Goal: Check status: Check status

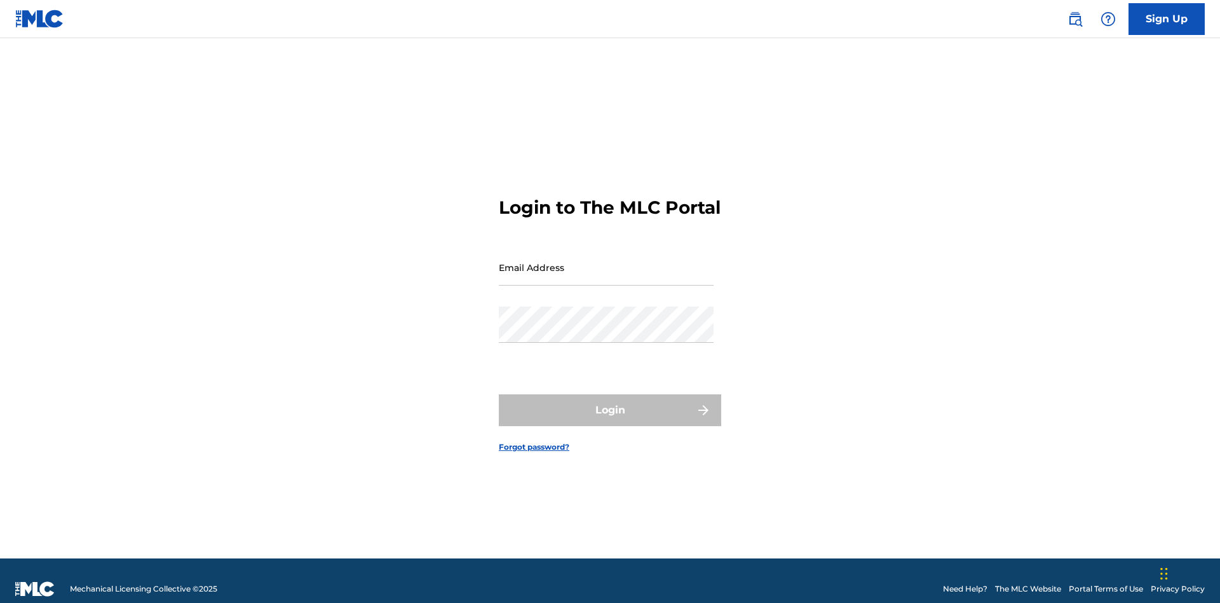
scroll to position [17, 0]
click at [606, 261] on input "Email Address" at bounding box center [606, 267] width 215 height 36
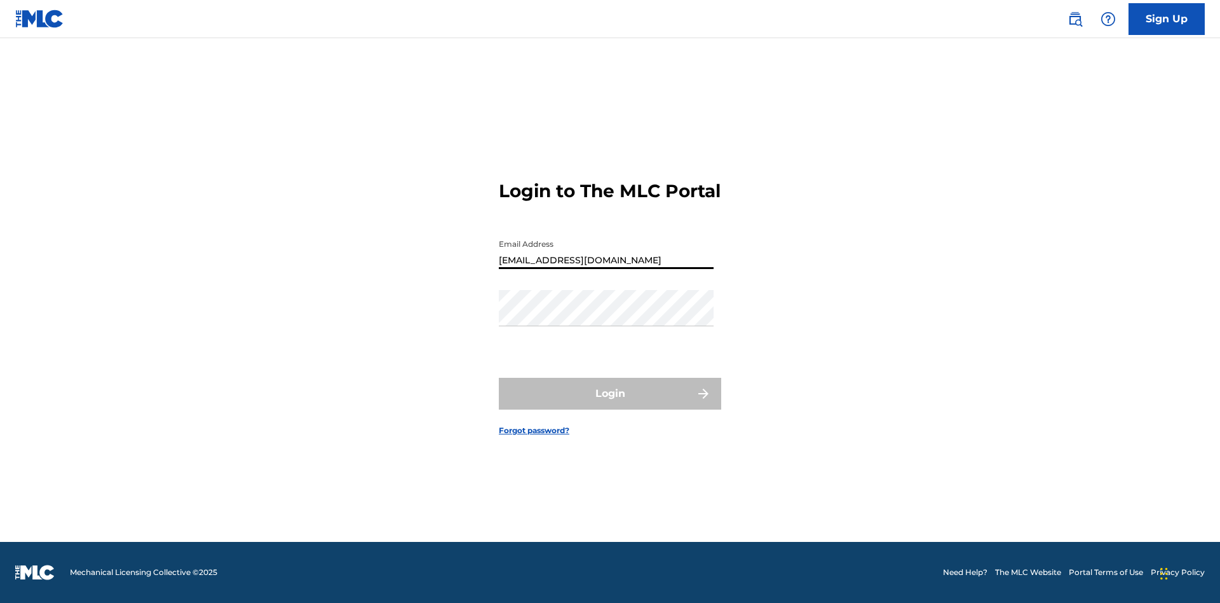
type input "[EMAIL_ADDRESS][DOMAIN_NAME]"
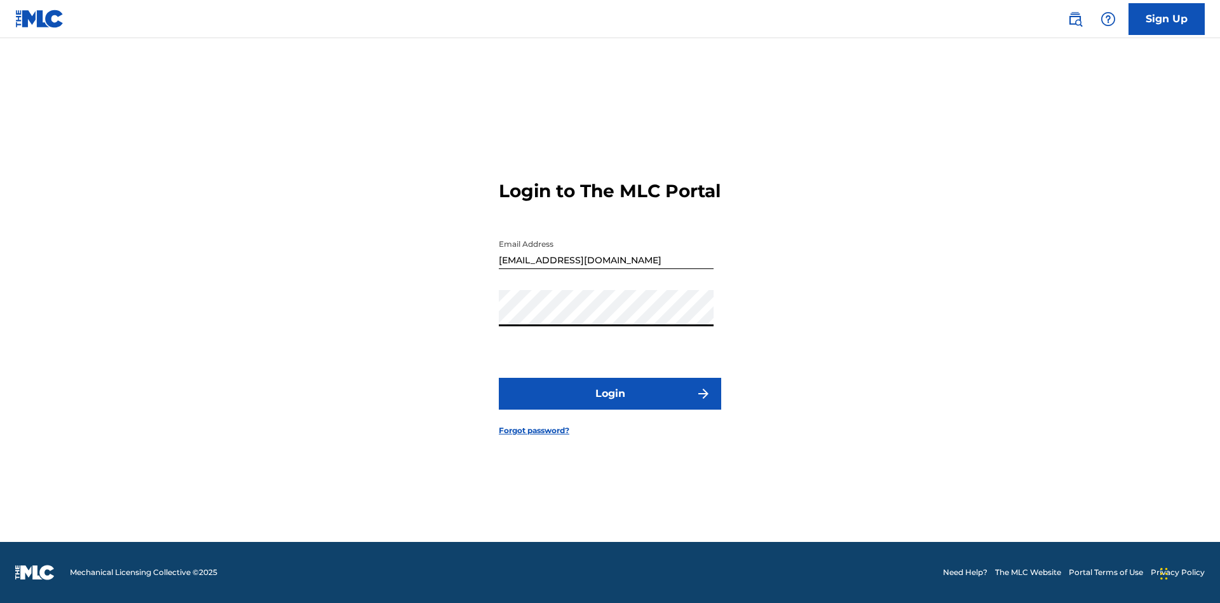
click at [610, 404] on button "Login" at bounding box center [610, 394] width 222 height 32
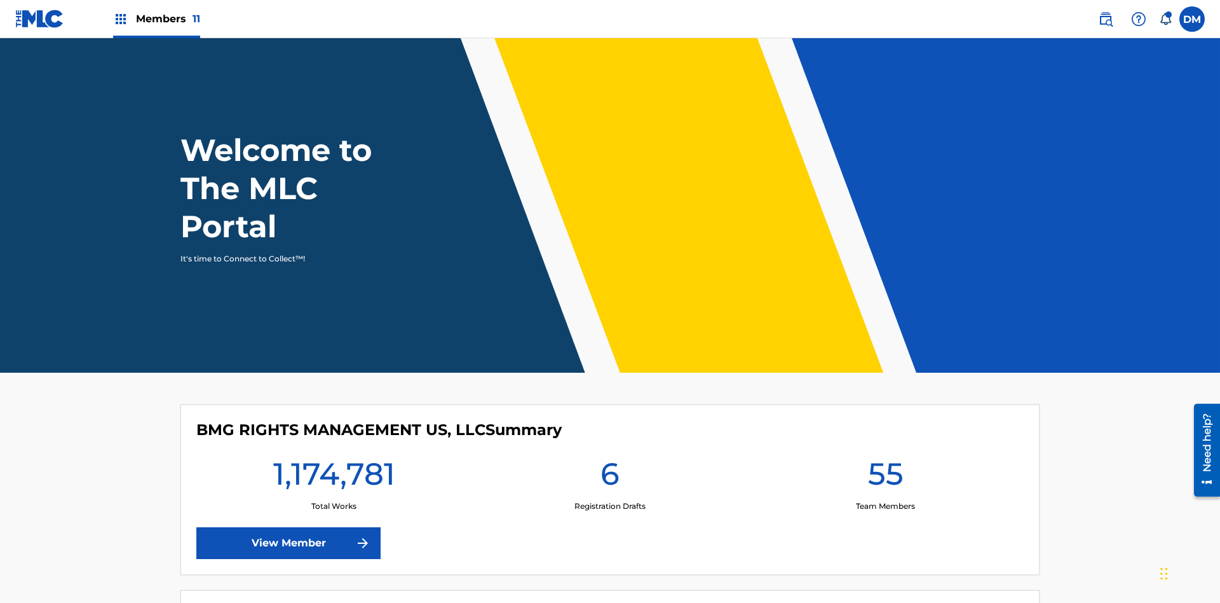
scroll to position [55, 0]
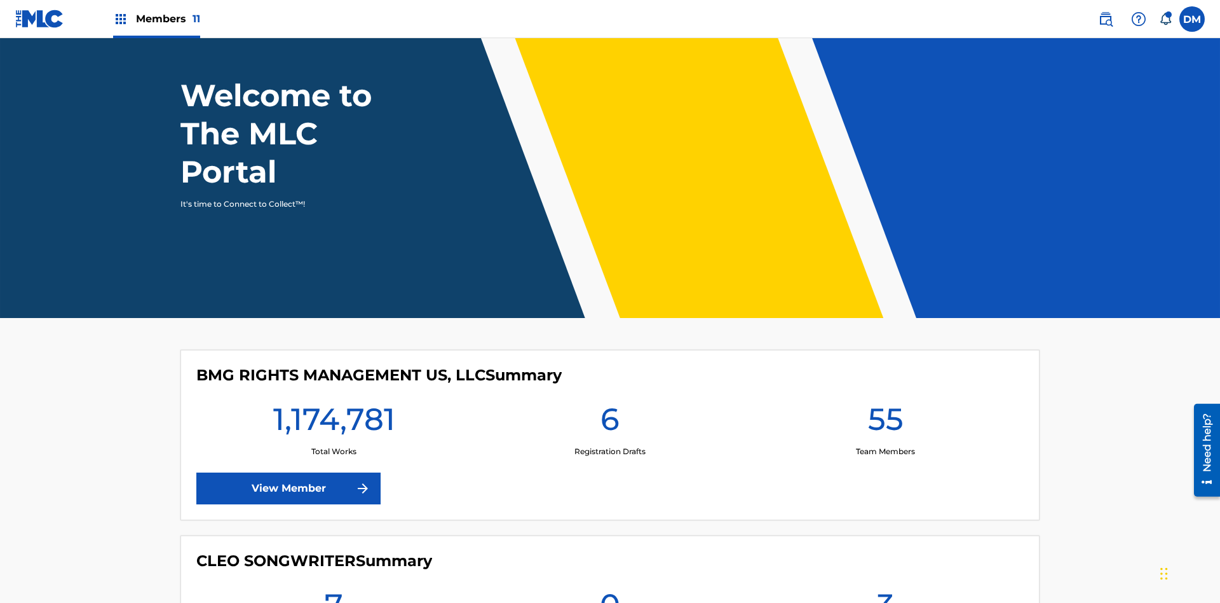
click at [156, 18] on span "Members 11" at bounding box center [168, 18] width 64 height 15
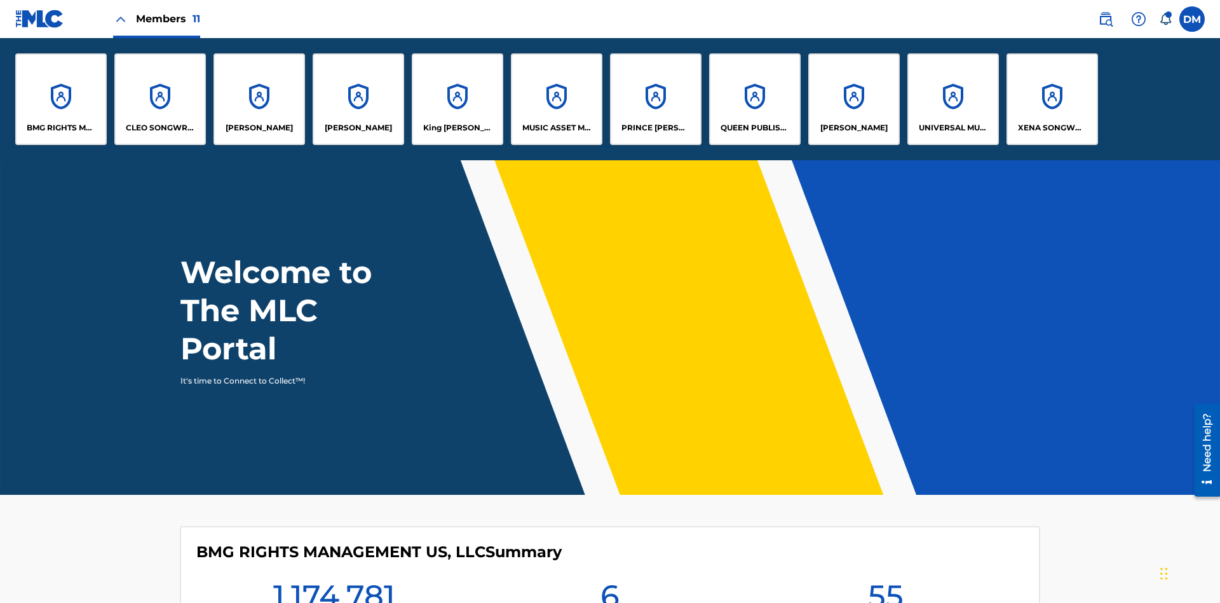
click at [953, 128] on p "UNIVERSAL MUSIC PUB GROUP" at bounding box center [953, 127] width 69 height 11
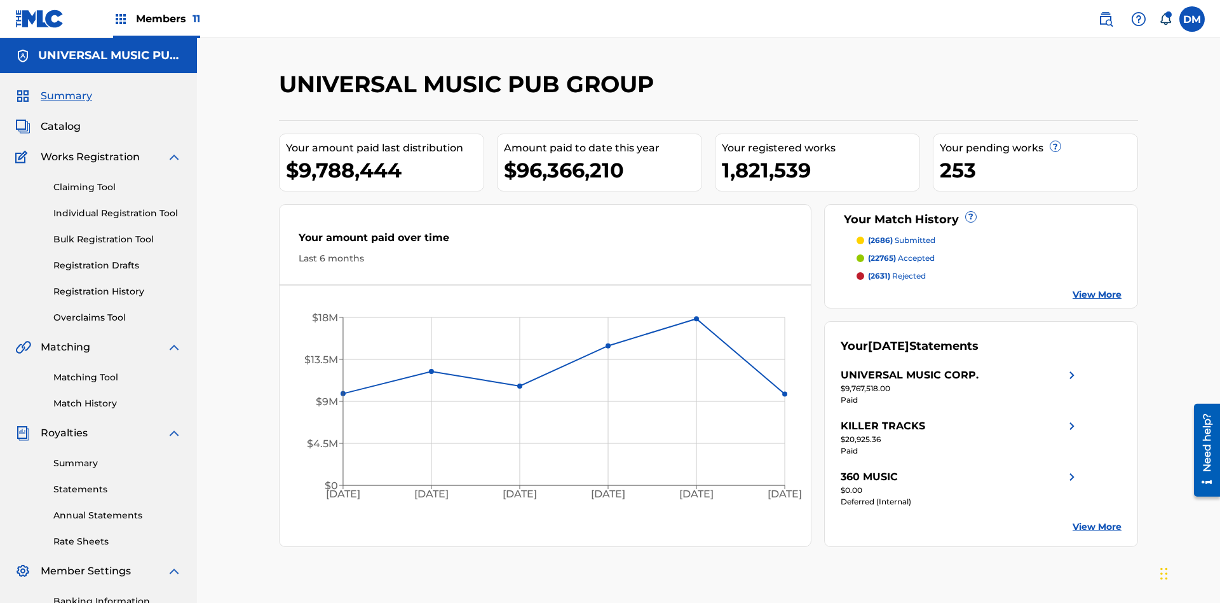
scroll to position [186, 0]
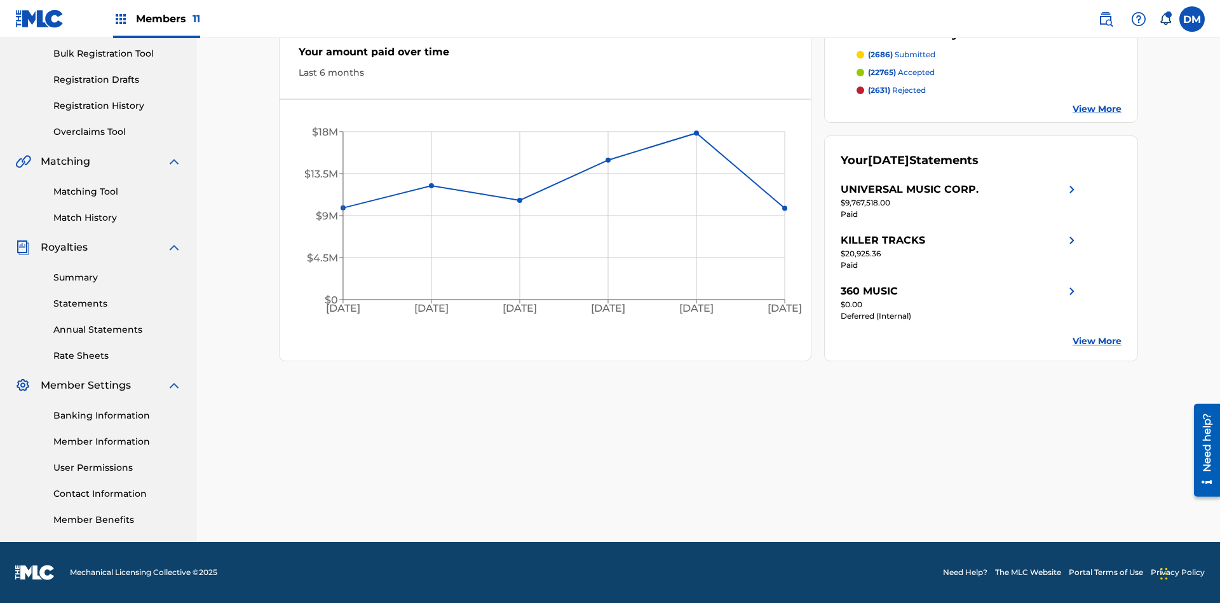
click at [118, 277] on link "Summary" at bounding box center [117, 277] width 128 height 13
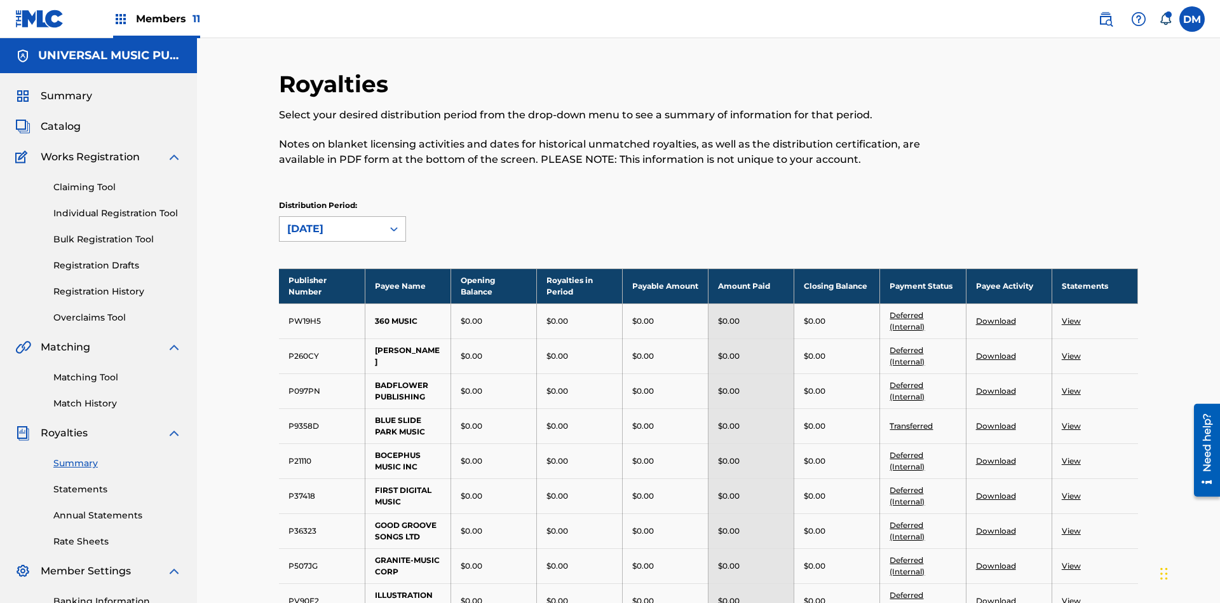
click at [331, 221] on div "[DATE]" at bounding box center [331, 228] width 88 height 15
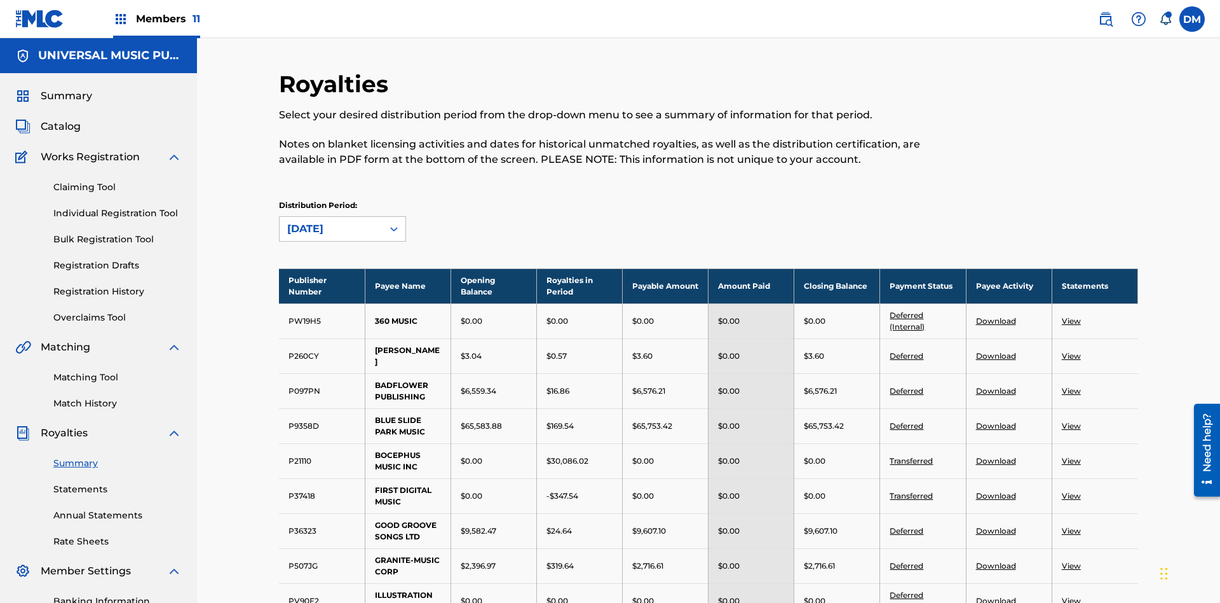
click at [331, 221] on div "[DATE]" at bounding box center [331, 228] width 88 height 15
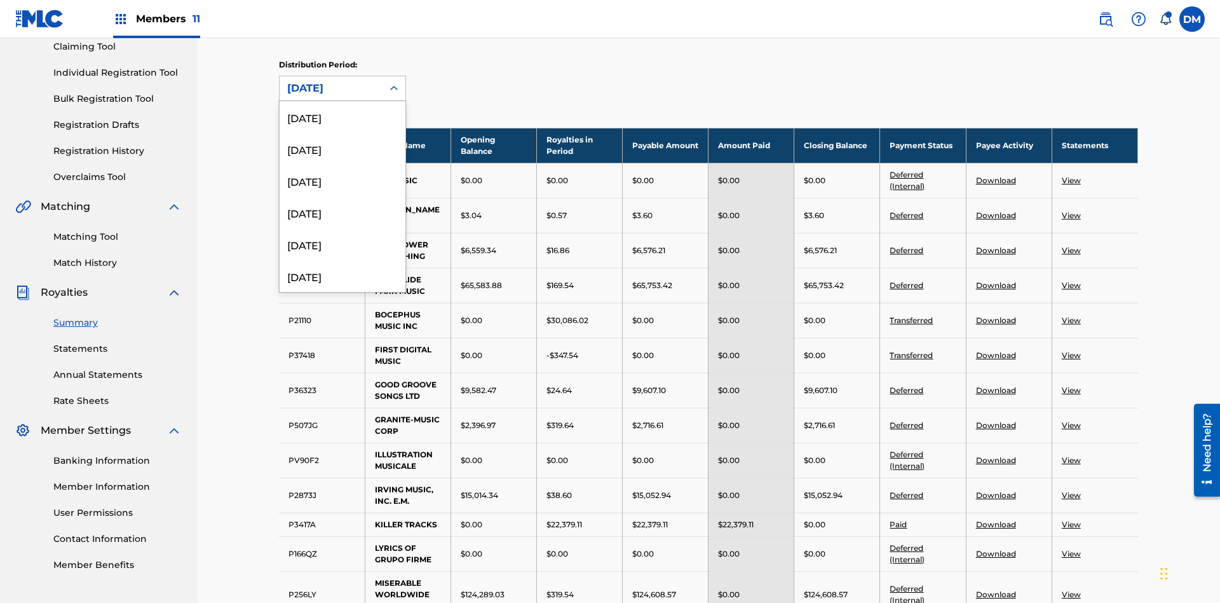
scroll to position [360, 0]
click at [343, 266] on div "[DATE]" at bounding box center [343, 266] width 126 height 32
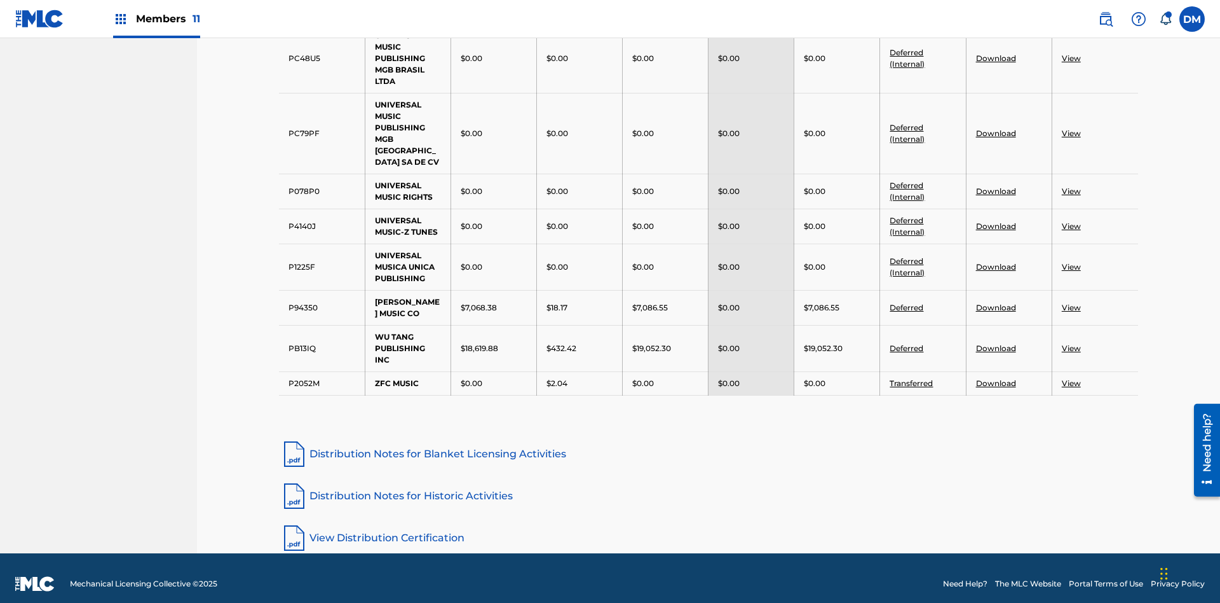
click at [709, 484] on link "Distribution Notes for Historic Activities" at bounding box center [708, 496] width 859 height 31
click at [709, 526] on link "View Distribution Certification" at bounding box center [708, 537] width 859 height 31
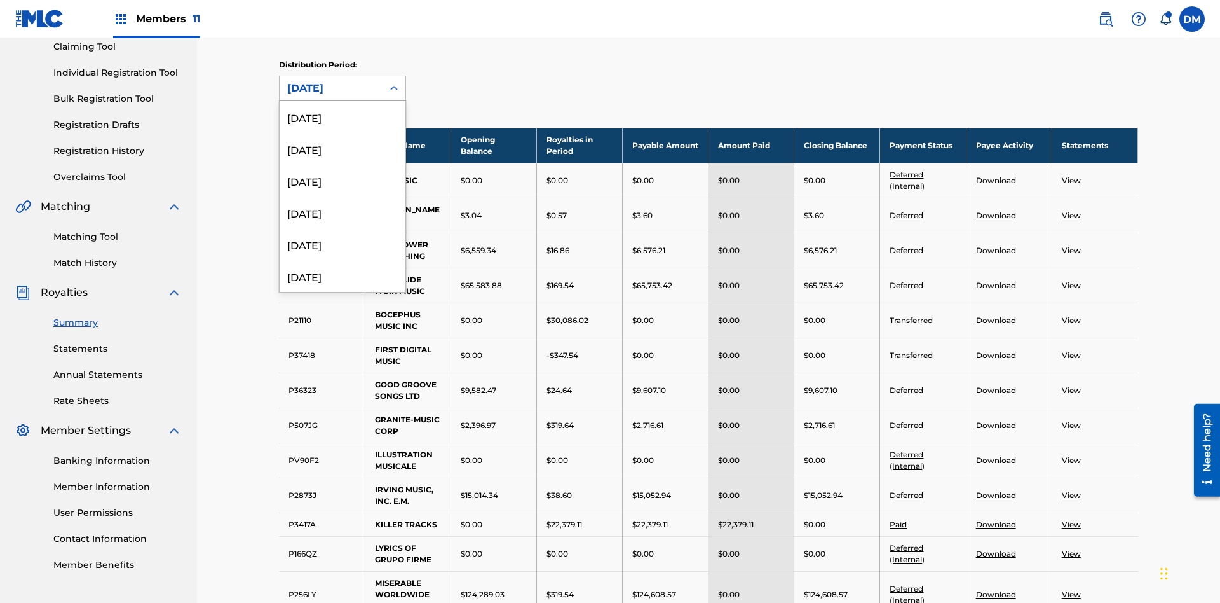
scroll to position [360, 0]
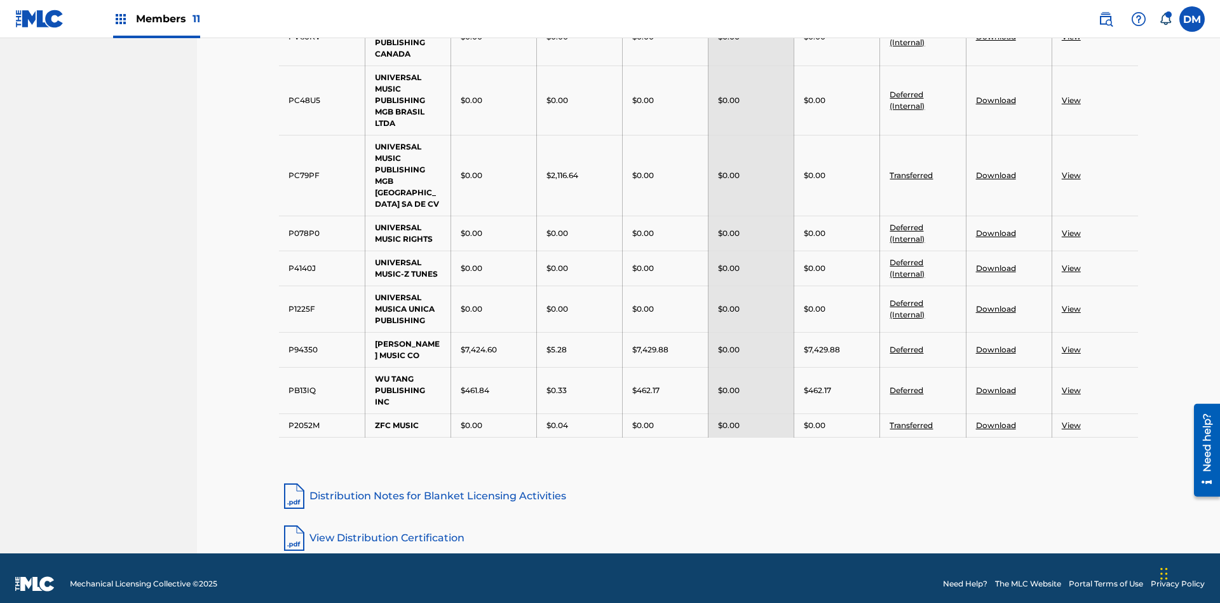
click at [709, 526] on link "View Distribution Certification" at bounding box center [708, 537] width 859 height 31
